Goal: Ask a question: Seek information or help from site administrators or community

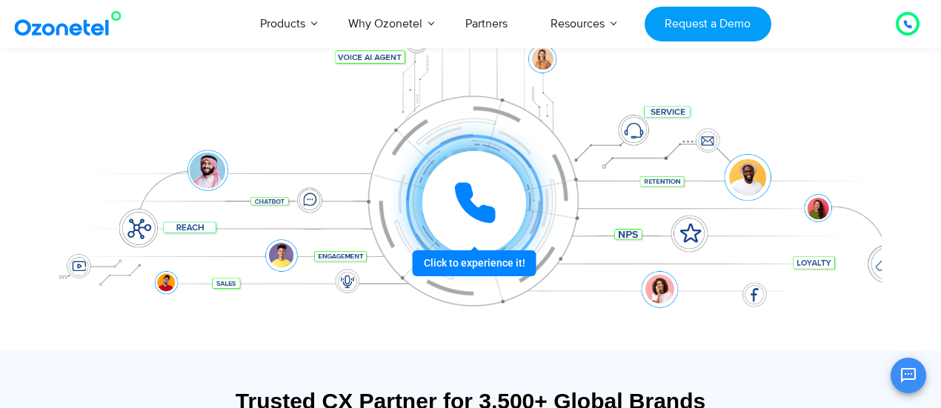
scroll to position [208, 0]
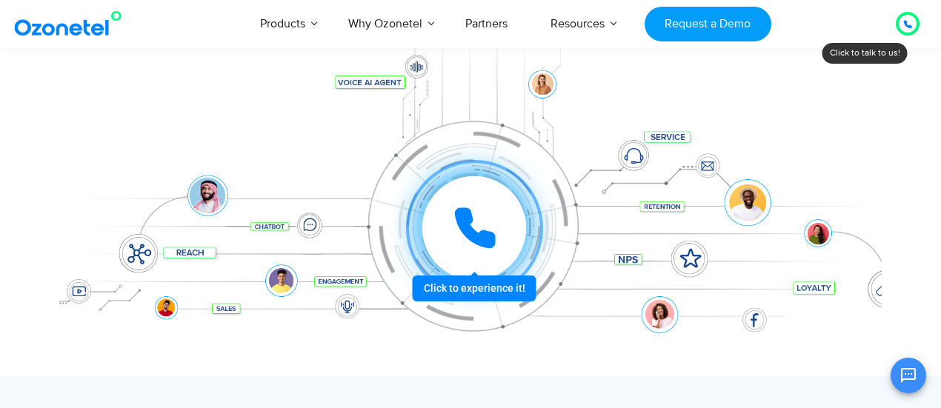
click at [902, 21] on div at bounding box center [908, 24] width 18 height 18
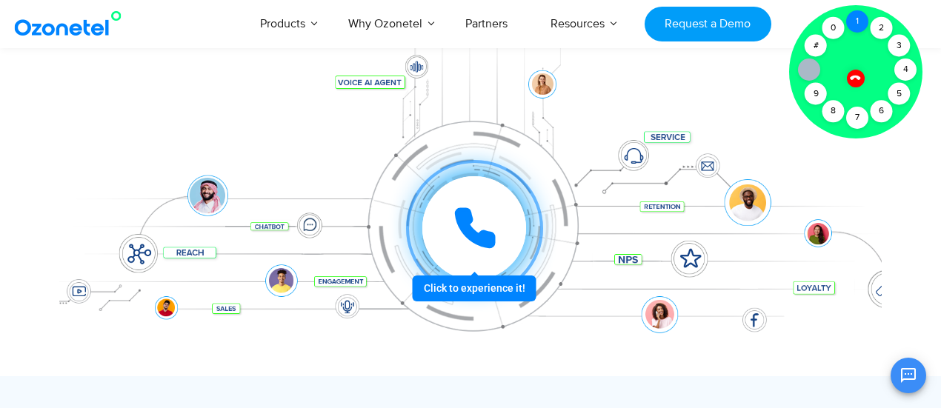
click at [852, 13] on div "1" at bounding box center [857, 21] width 22 height 22
drag, startPoint x: 875, startPoint y: 25, endPoint x: 884, endPoint y: 51, distance: 27.4
click at [875, 25] on div "2" at bounding box center [882, 28] width 22 height 22
click at [901, 93] on div "5" at bounding box center [900, 94] width 22 height 22
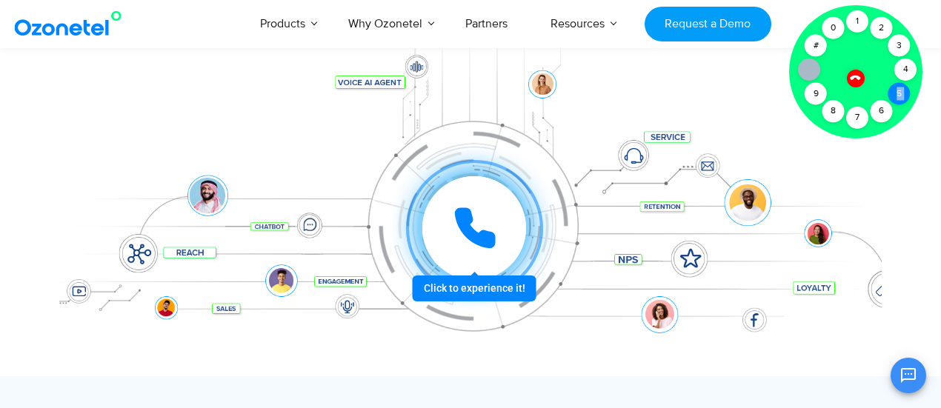
click at [901, 93] on div "5" at bounding box center [900, 94] width 22 height 22
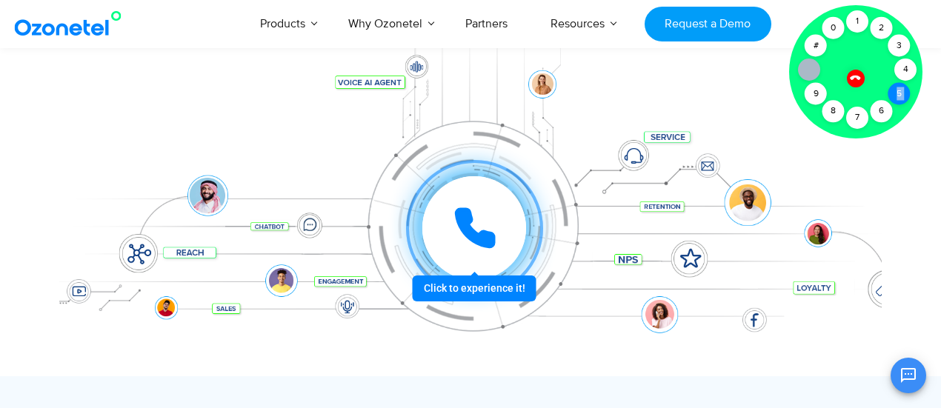
click at [901, 93] on div "5" at bounding box center [900, 94] width 22 height 22
click at [869, 72] on div at bounding box center [855, 71] width 133 height 133
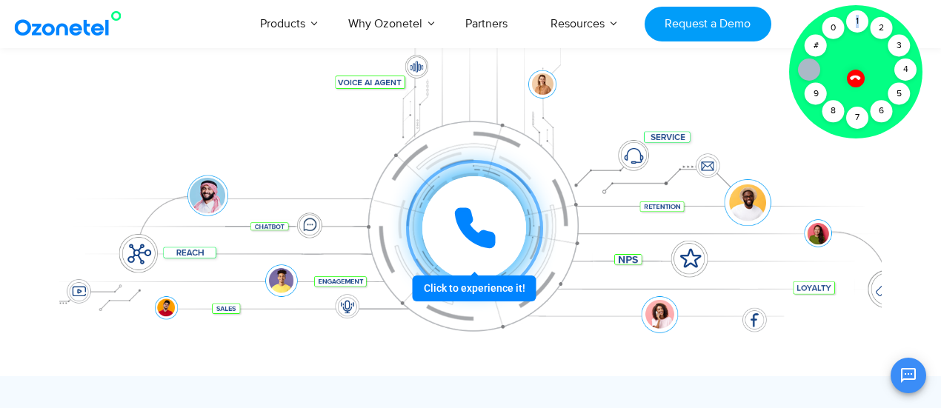
click at [869, 72] on div at bounding box center [855, 71] width 133 height 133
click at [758, 79] on div "Click to experience it! Call in progress... 1 2 3 4 5 6 7 8 9 # 0" at bounding box center [470, 199] width 823 height 252
click at [853, 76] on icon at bounding box center [855, 78] width 10 height 10
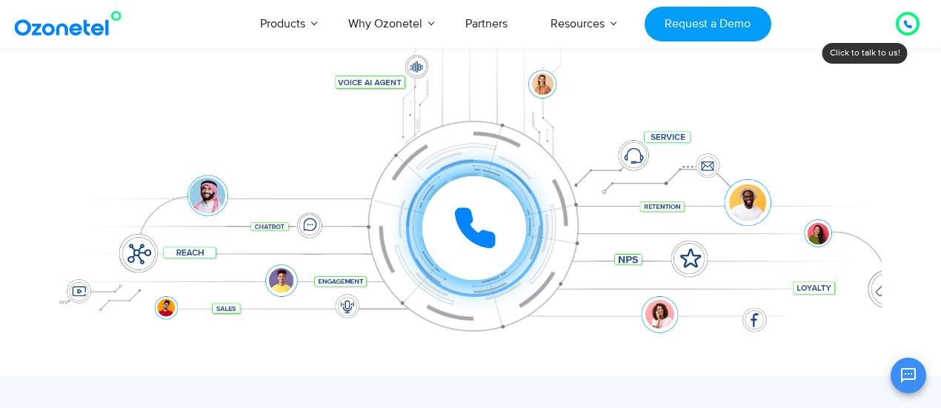
click at [909, 27] on icon at bounding box center [907, 24] width 7 height 7
click at [909, 13] on div at bounding box center [908, 24] width 24 height 24
click at [904, 30] on div at bounding box center [908, 24] width 9 height 18
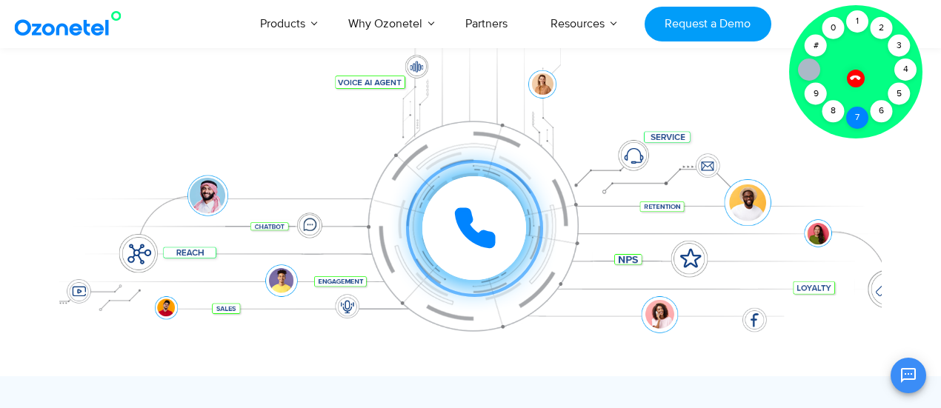
click at [855, 121] on div "7" at bounding box center [857, 118] width 22 height 22
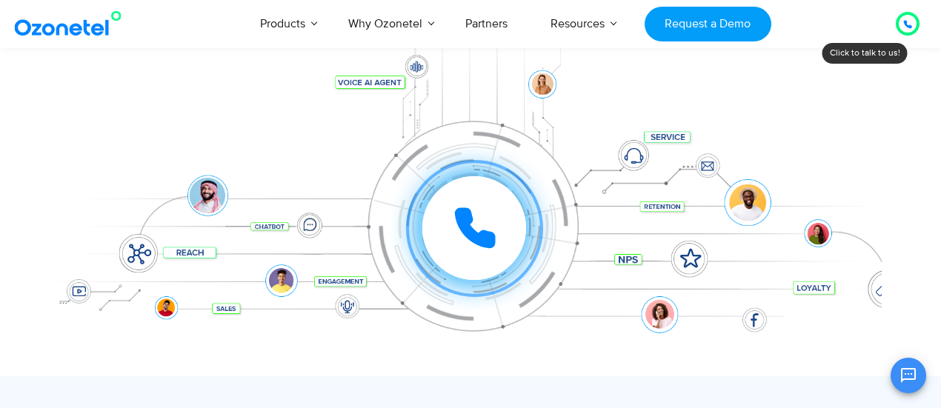
click at [912, 23] on icon at bounding box center [908, 24] width 9 height 9
click at [901, 30] on div at bounding box center [908, 24] width 24 height 24
click at [852, 105] on div "Click to experience it! Call in progress... 1 2 3 4 5 6 7 8 9 # 0" at bounding box center [470, 199] width 823 height 252
click at [904, 19] on div at bounding box center [908, 24] width 9 height 18
click at [844, 156] on div "Click to experience it! Call in progress... 1 2 3 4 5 6 7 8 9 # 0" at bounding box center [470, 199] width 823 height 252
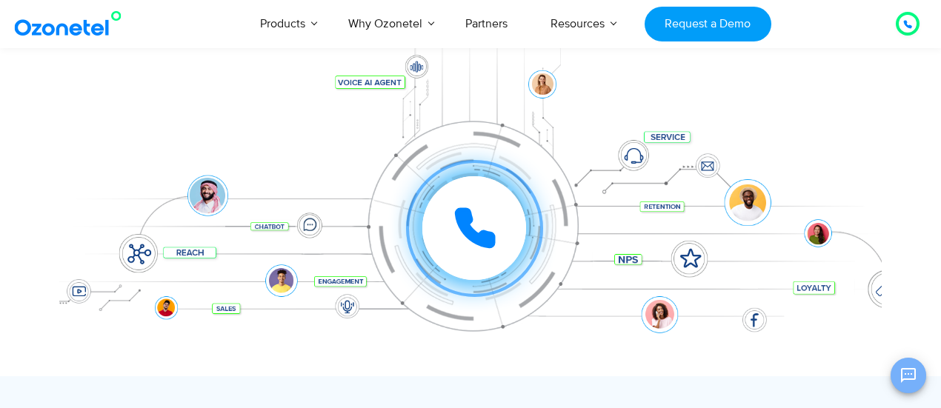
click at [904, 370] on icon "Open chat" at bounding box center [908, 375] width 15 height 15
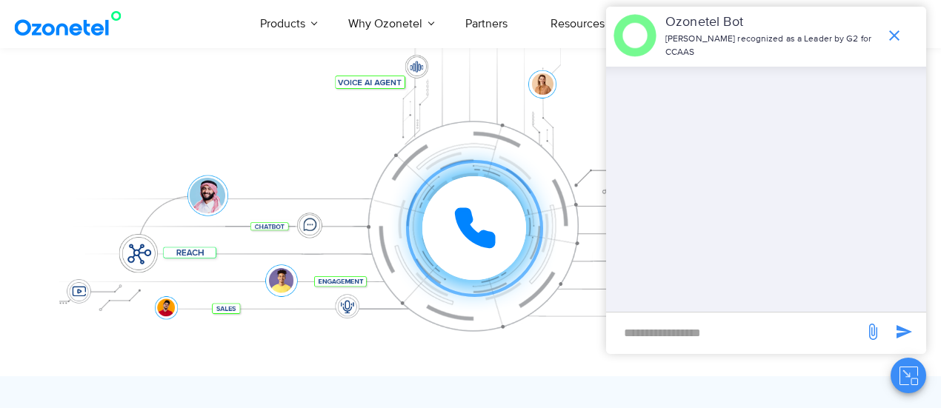
click at [732, 329] on input "new-msg-input" at bounding box center [735, 332] width 243 height 25
type input "**"
click at [897, 374] on button "Close chat" at bounding box center [909, 376] width 36 height 36
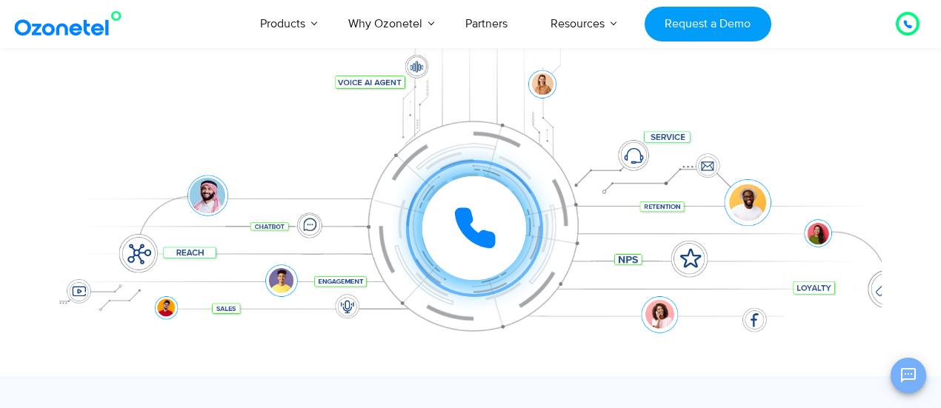
click at [897, 374] on button "Open chat" at bounding box center [909, 376] width 36 height 36
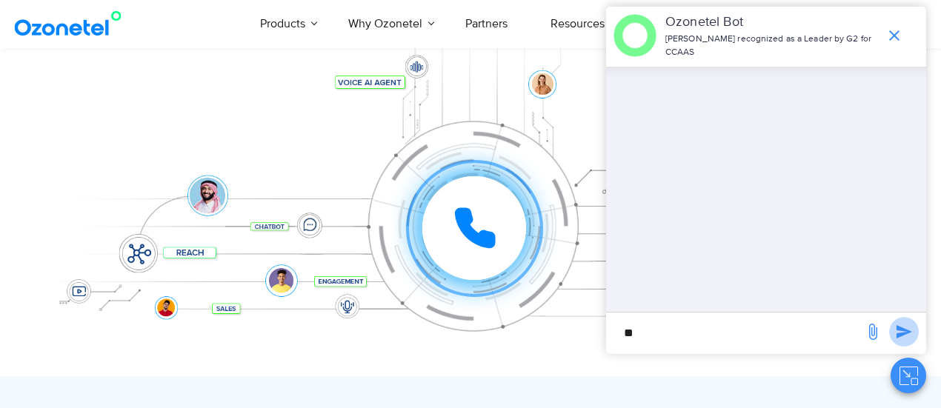
click at [892, 331] on span "send message" at bounding box center [904, 332] width 30 height 30
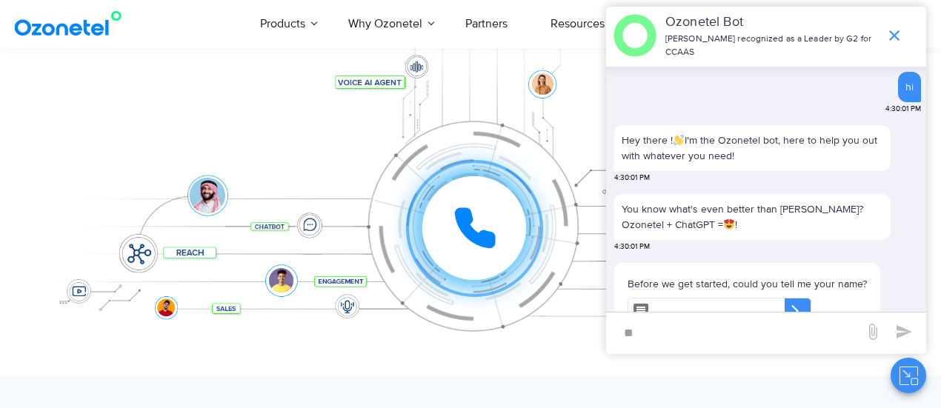
scroll to position [43, 0]
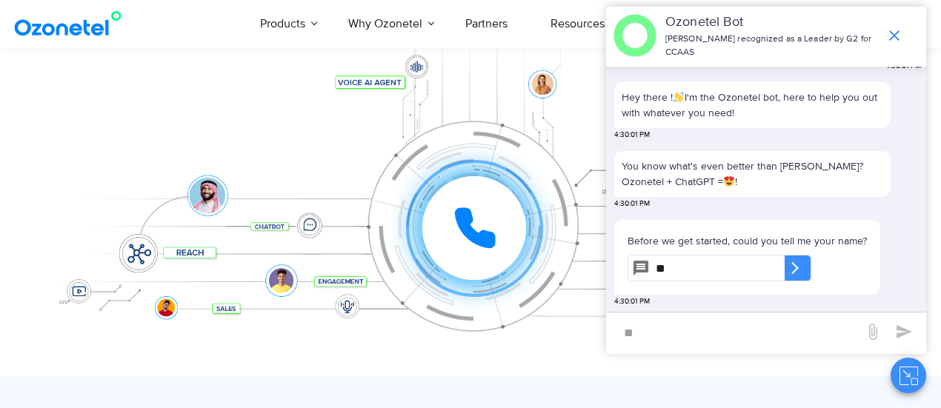
type input "*"
click at [888, 41] on icon "end chat or minimize" at bounding box center [895, 36] width 18 height 18
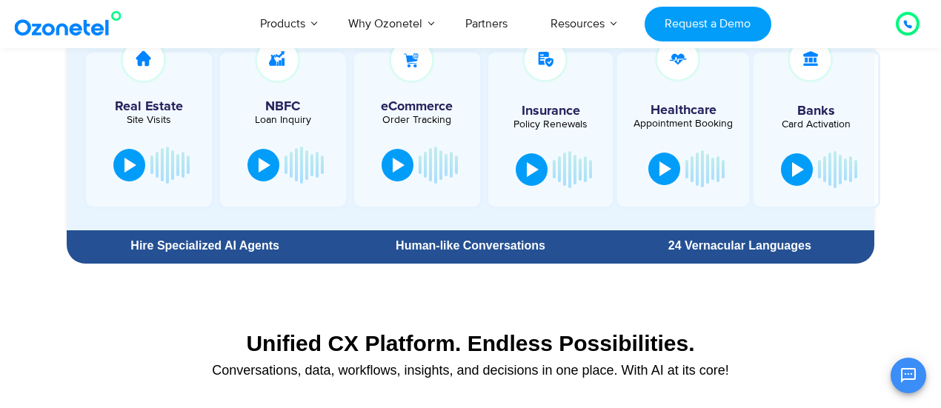
scroll to position [887, 0]
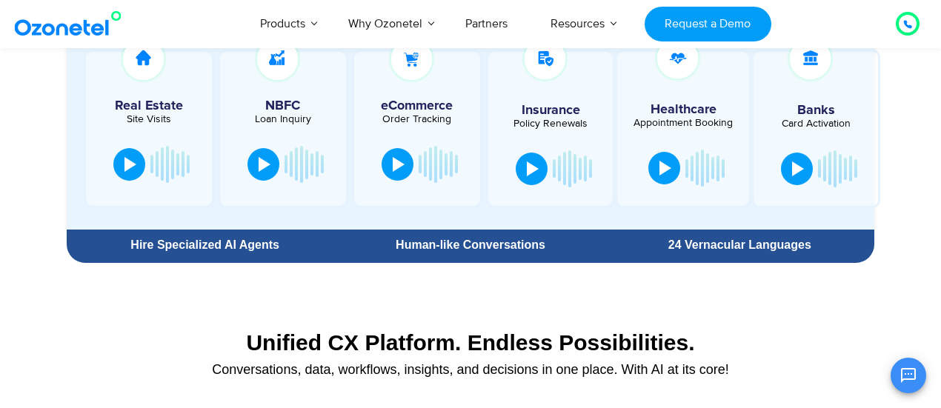
click at [681, 248] on div "24 Vernacular Languages" at bounding box center [740, 245] width 254 height 12
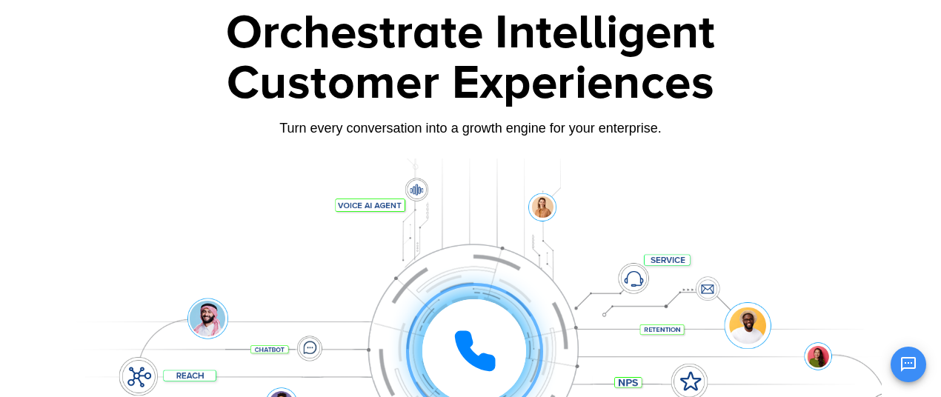
scroll to position [0, 0]
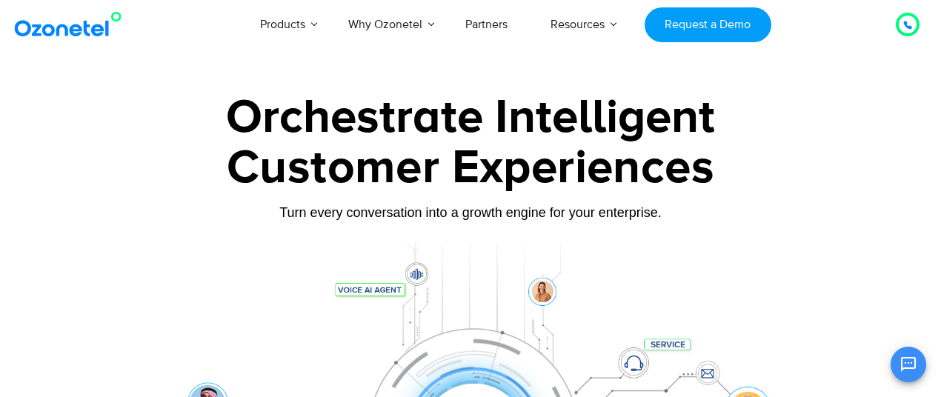
click at [79, 30] on img at bounding box center [71, 24] width 120 height 27
